Goal: Transaction & Acquisition: Purchase product/service

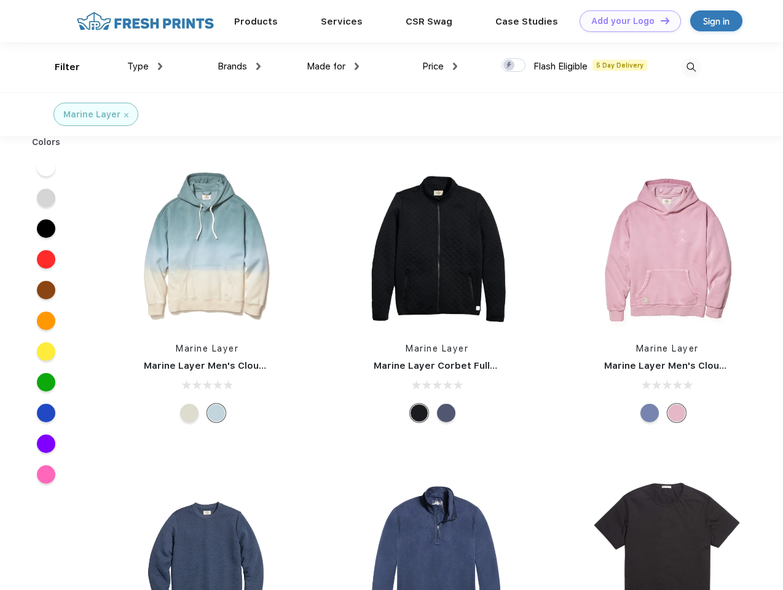
click at [626, 21] on link "Add your Logo Design Tool" at bounding box center [630, 21] width 101 height 22
click at [0, 0] on div "Design Tool" at bounding box center [0, 0] width 0 height 0
click at [659, 20] on link "Add your Logo Design Tool" at bounding box center [630, 21] width 101 height 22
click at [59, 67] on div "Filter" at bounding box center [67, 67] width 25 height 14
click at [145, 66] on span "Type" at bounding box center [138, 66] width 22 height 11
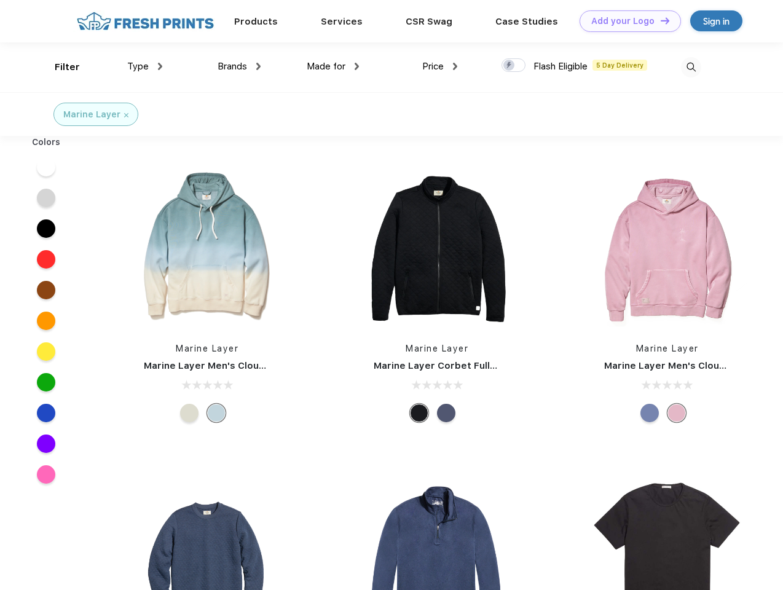
click at [239, 66] on span "Brands" at bounding box center [232, 66] width 29 height 11
click at [333, 66] on span "Made for" at bounding box center [326, 66] width 39 height 11
click at [440, 66] on span "Price" at bounding box center [433, 66] width 22 height 11
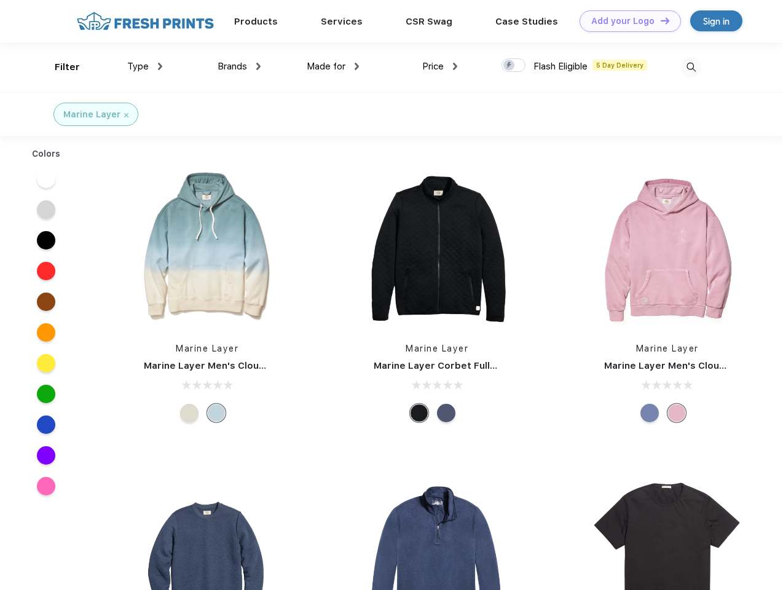
click at [514, 66] on div at bounding box center [513, 65] width 24 height 14
click at [509, 66] on input "checkbox" at bounding box center [505, 62] width 8 height 8
click at [691, 67] on img at bounding box center [691, 67] width 20 height 20
